Goal: Information Seeking & Learning: Learn about a topic

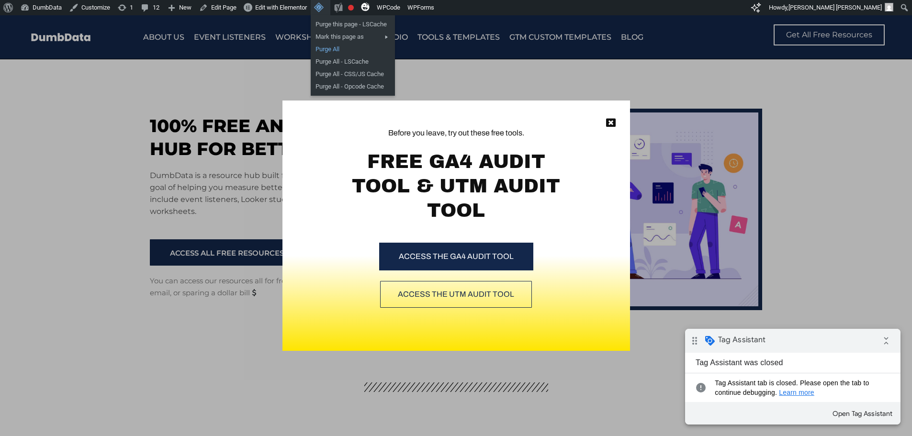
click at [328, 46] on link "Purge All" at bounding box center [353, 49] width 84 height 12
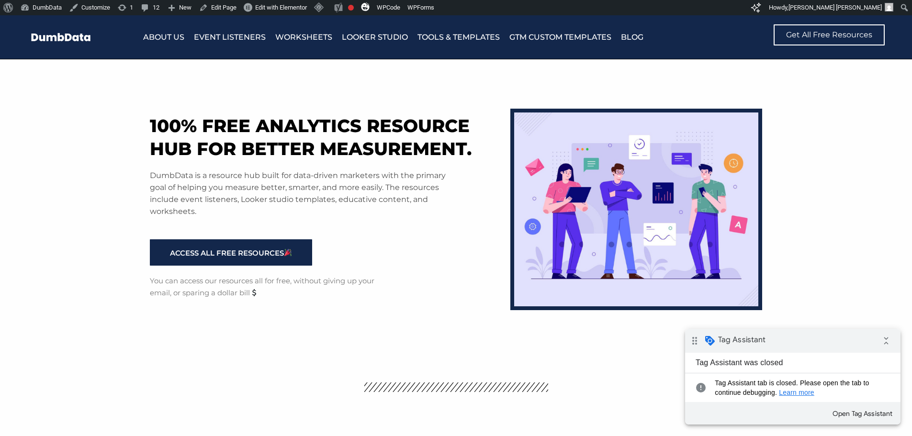
drag, startPoint x: 608, startPoint y: 121, endPoint x: 286, endPoint y: 25, distance: 335.6
click at [608, 120] on img at bounding box center [636, 210] width 252 height 202
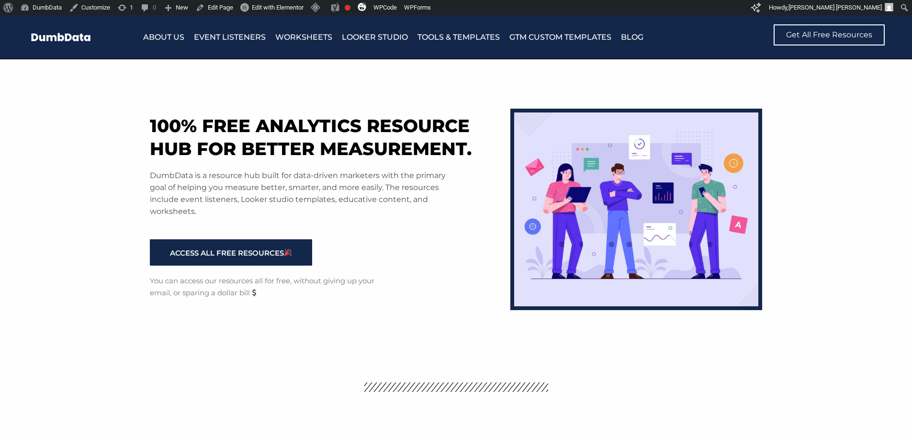
drag, startPoint x: 0, startPoint y: 0, endPoint x: 681, endPoint y: 341, distance: 761.6
click at [681, 341] on div "100% free analytics resource hub for better measurement. DumbData is a resource…" at bounding box center [456, 207] width 623 height 297
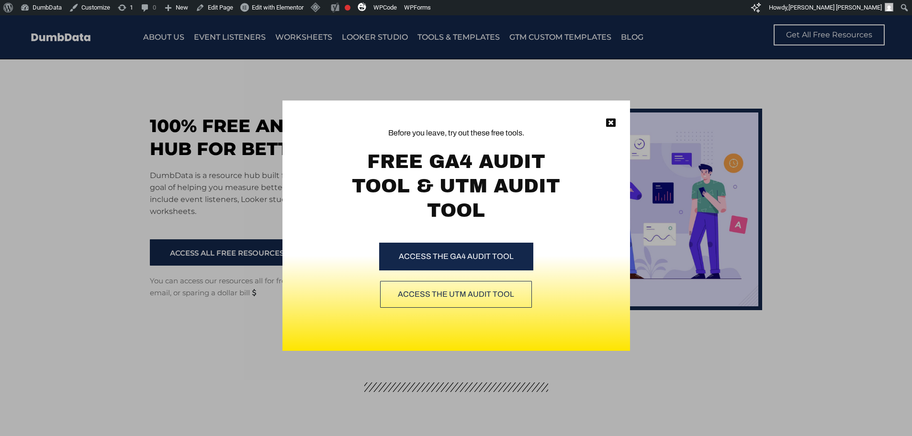
click at [202, 131] on div "Before you leave, try out these free tools. FREE GA4 AUDIT TOOL & UTM AUDIT TOO…" at bounding box center [456, 225] width 912 height 421
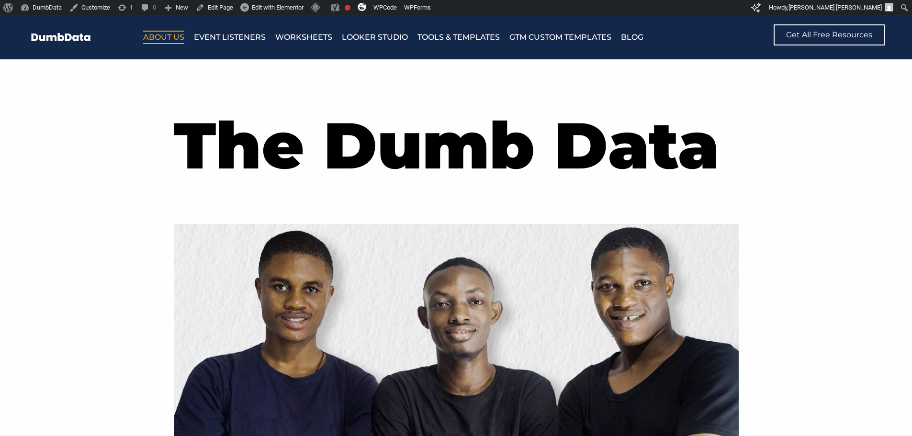
click at [237, 115] on h1 "The Dumb Data" at bounding box center [456, 145] width 565 height 91
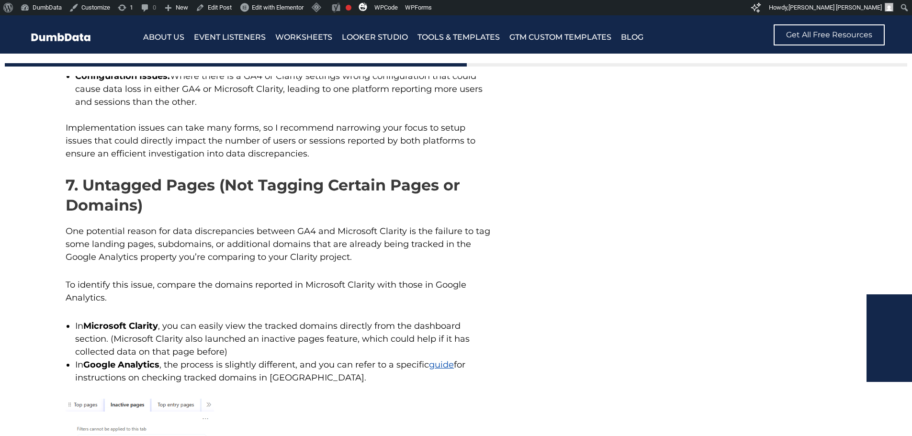
scroll to position [4650, 0]
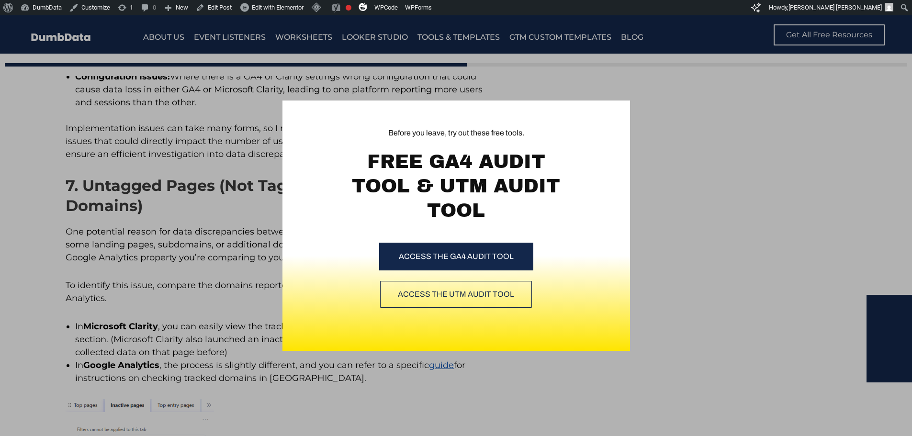
click at [666, 121] on div "Before you leave, try out these free tools. FREE GA4 AUDIT TOOL & UTM AUDIT TOO…" at bounding box center [456, 225] width 912 height 421
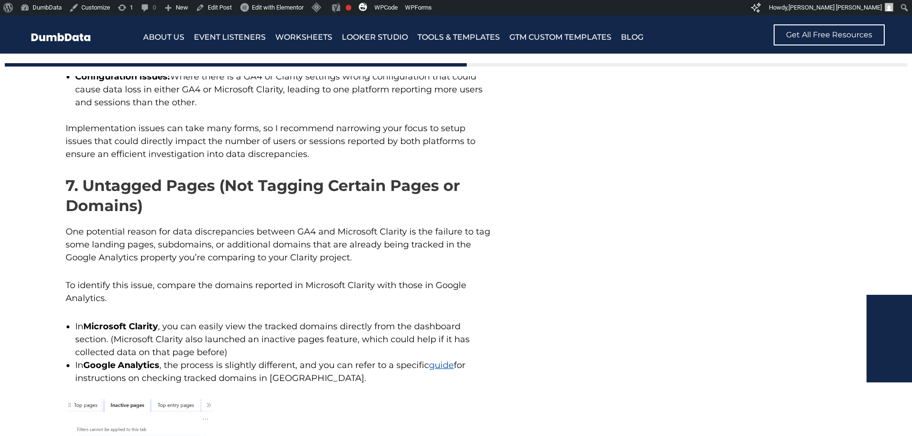
click at [581, 155] on div "You might also enjoy [4] Ways To Measure Site Search In Microsoft Clarity + How…" at bounding box center [721, 339] width 292 height 9157
click at [617, 102] on div "You might also enjoy [4] Ways To Measure Site Search In Microsoft Clarity + How…" at bounding box center [721, 339] width 292 height 9157
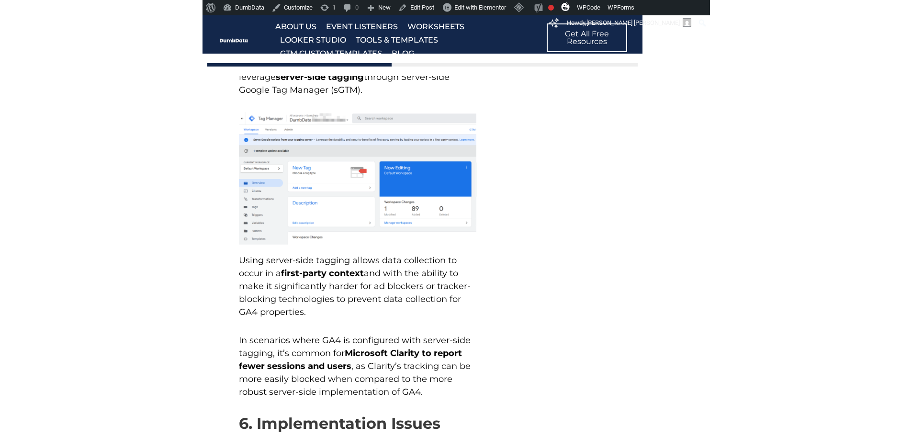
scroll to position [4230, 0]
